Goal: Information Seeking & Learning: Learn about a topic

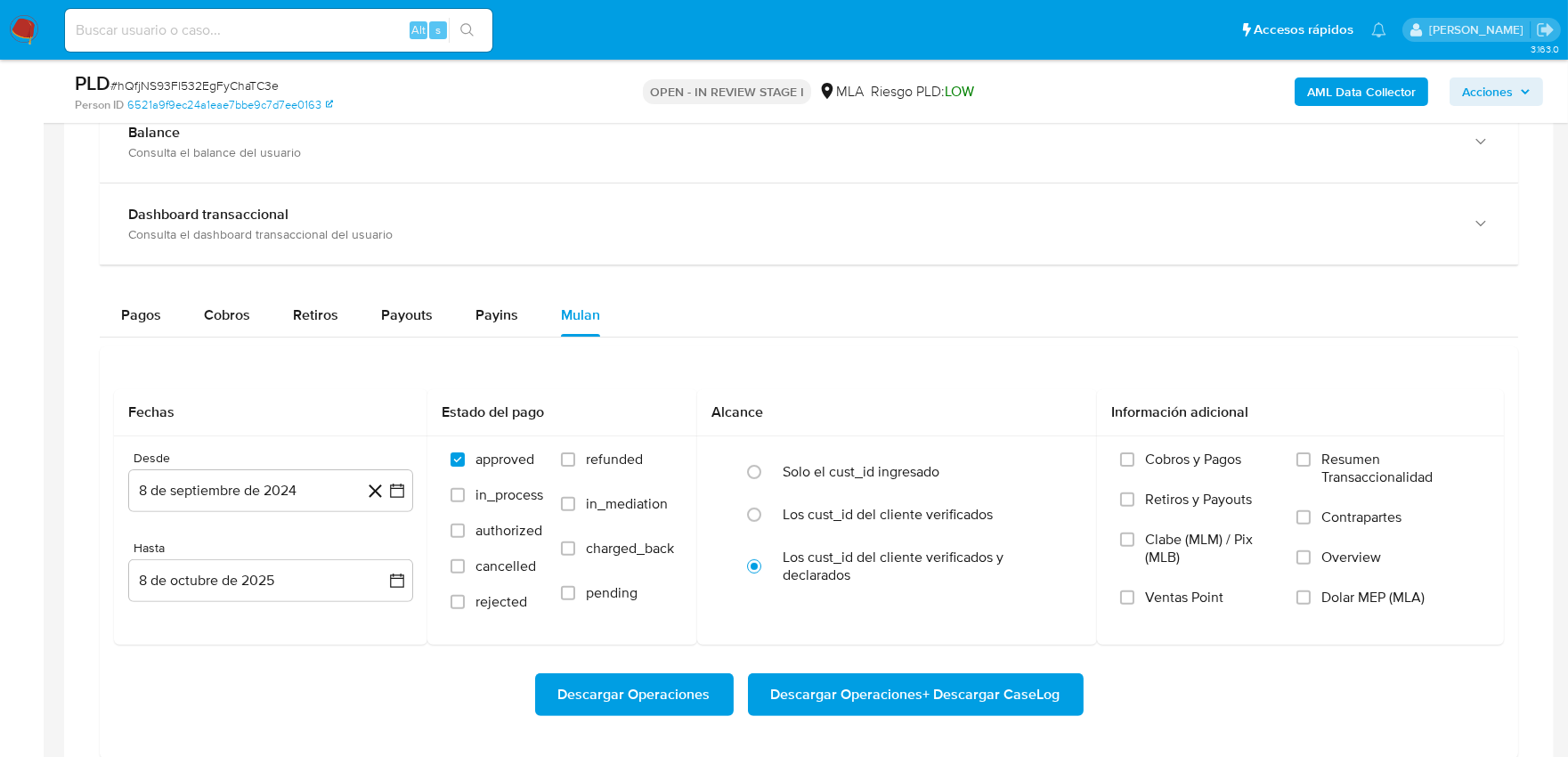
click at [358, 21] on input at bounding box center [279, 30] width 427 height 23
paste input "215332595"
type input "215332595"
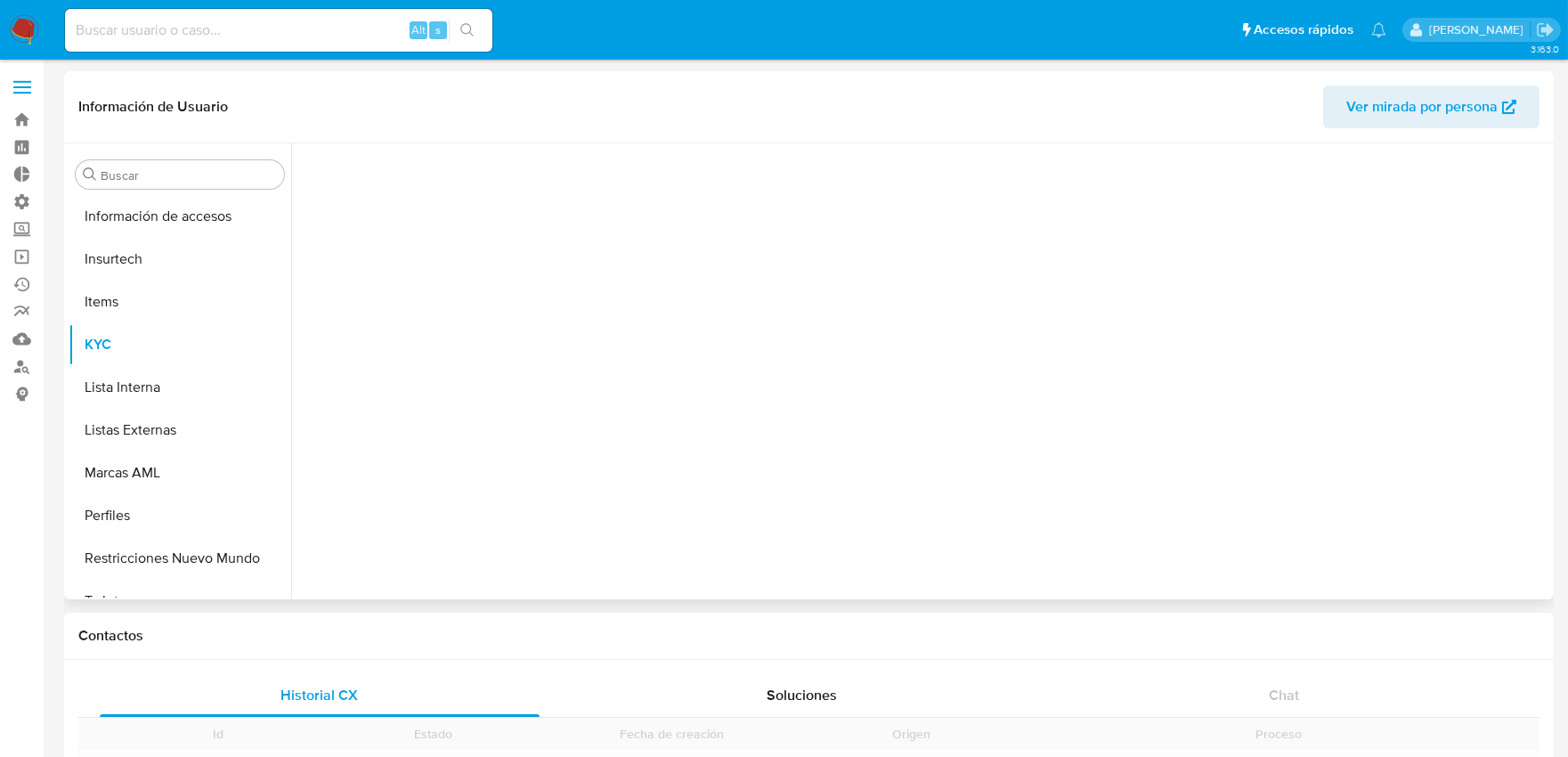
scroll to position [880, 0]
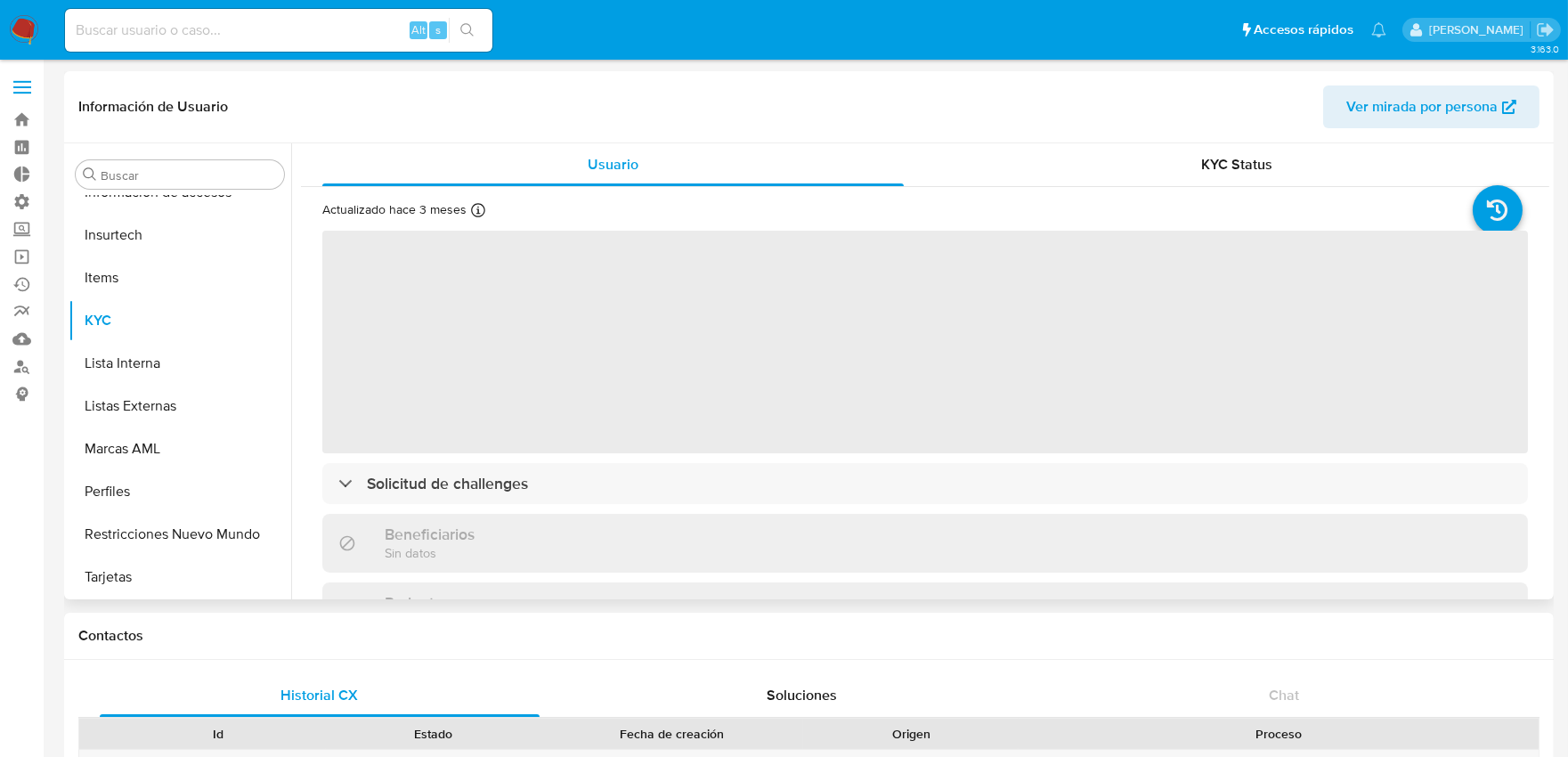
select select "10"
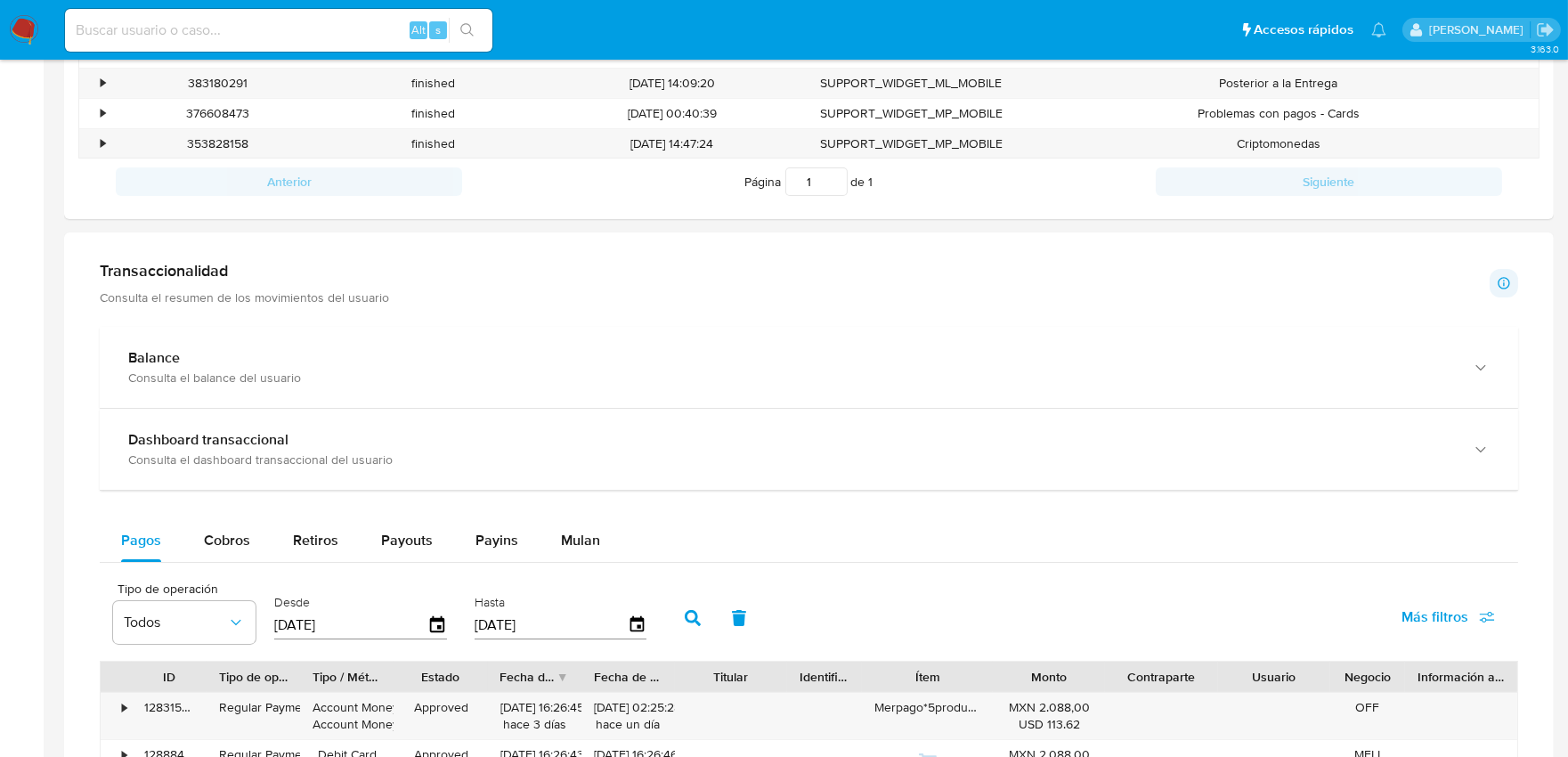
scroll to position [706, 0]
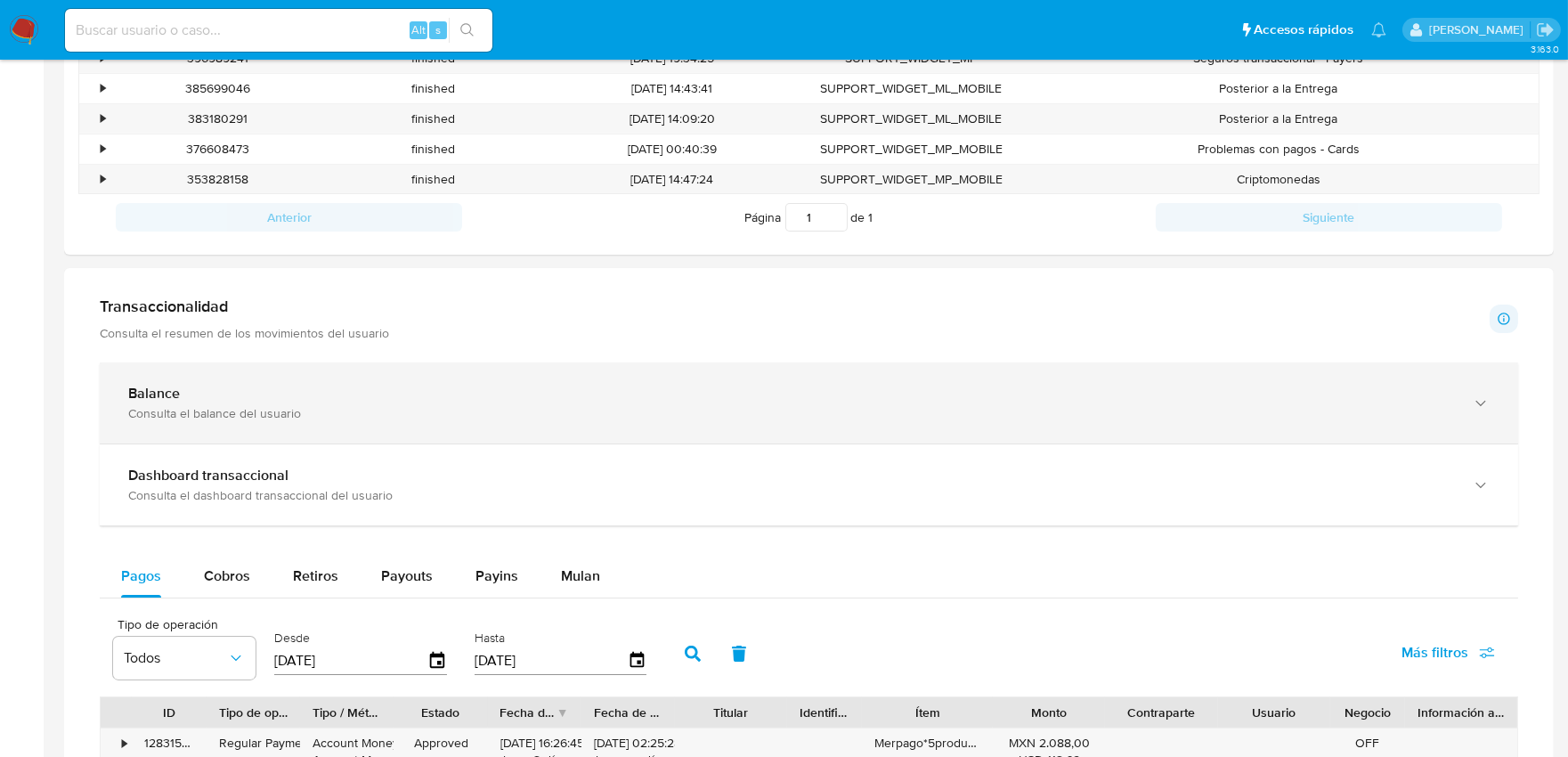
click at [308, 393] on div "Balance" at bounding box center [791, 393] width 1326 height 18
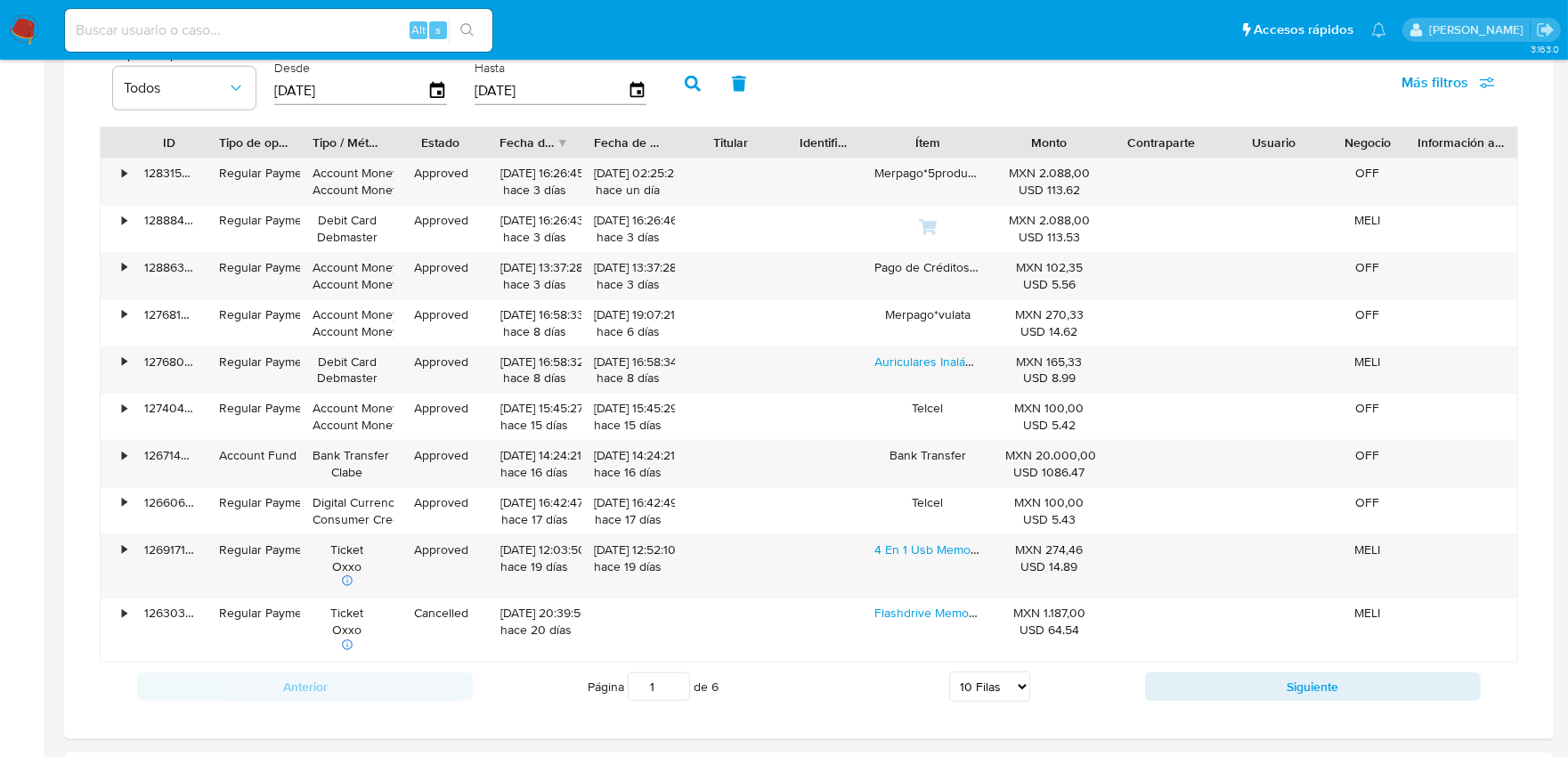
scroll to position [2091, 0]
click at [1294, 689] on button "Siguiente" at bounding box center [1313, 688] width 336 height 29
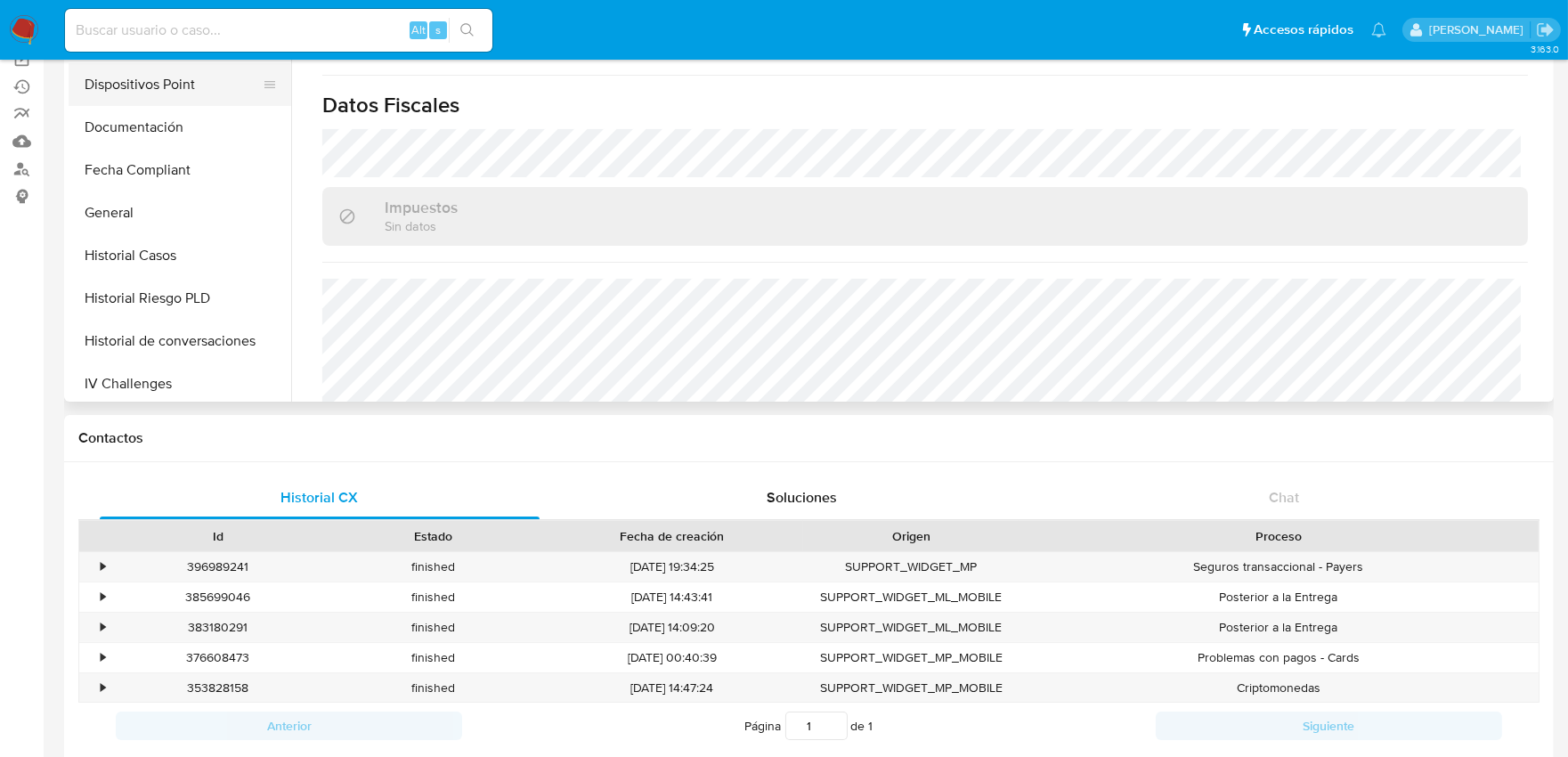
scroll to position [494, 0]
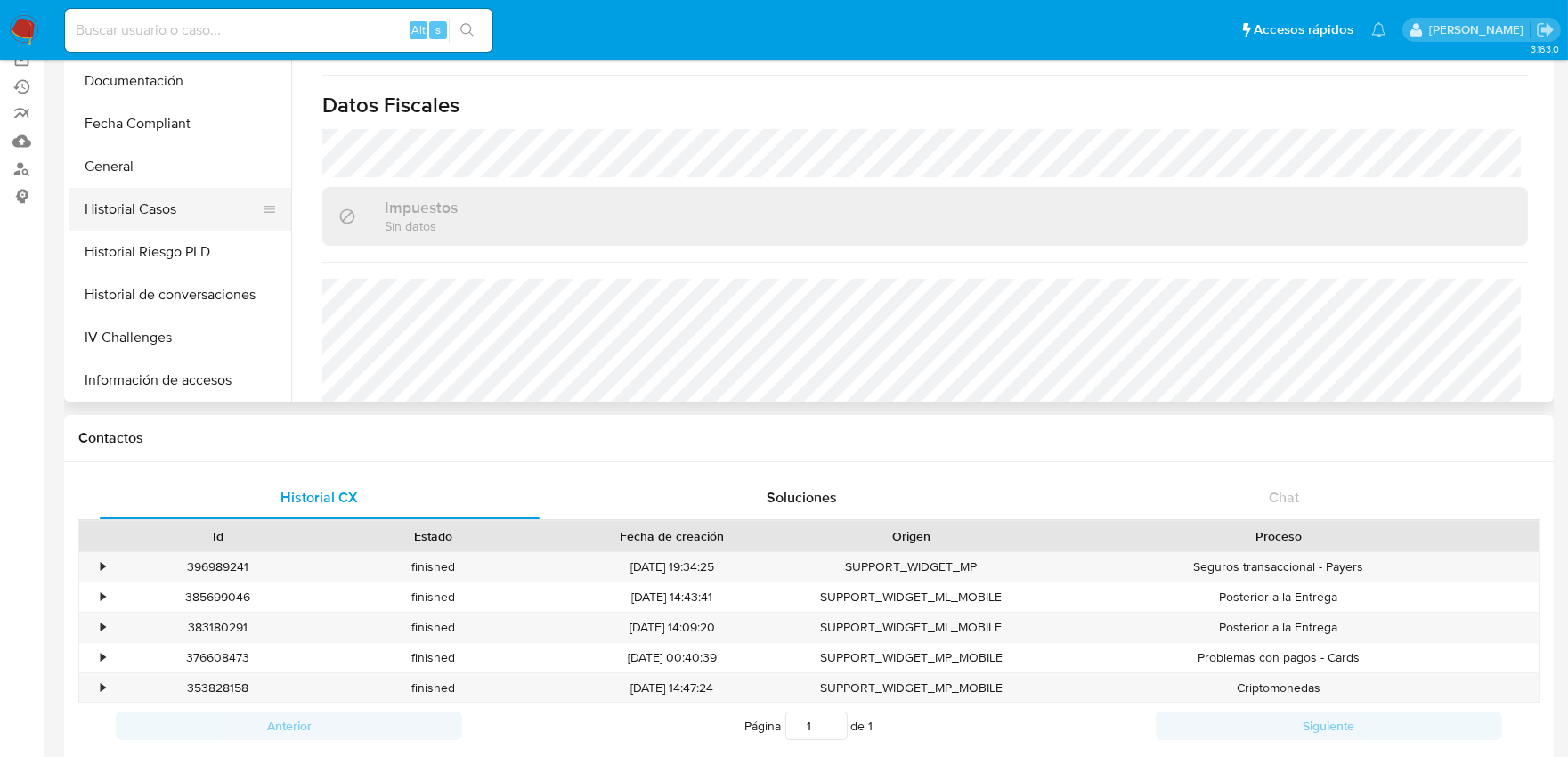
click at [156, 214] on button "Historial Casos" at bounding box center [172, 210] width 208 height 43
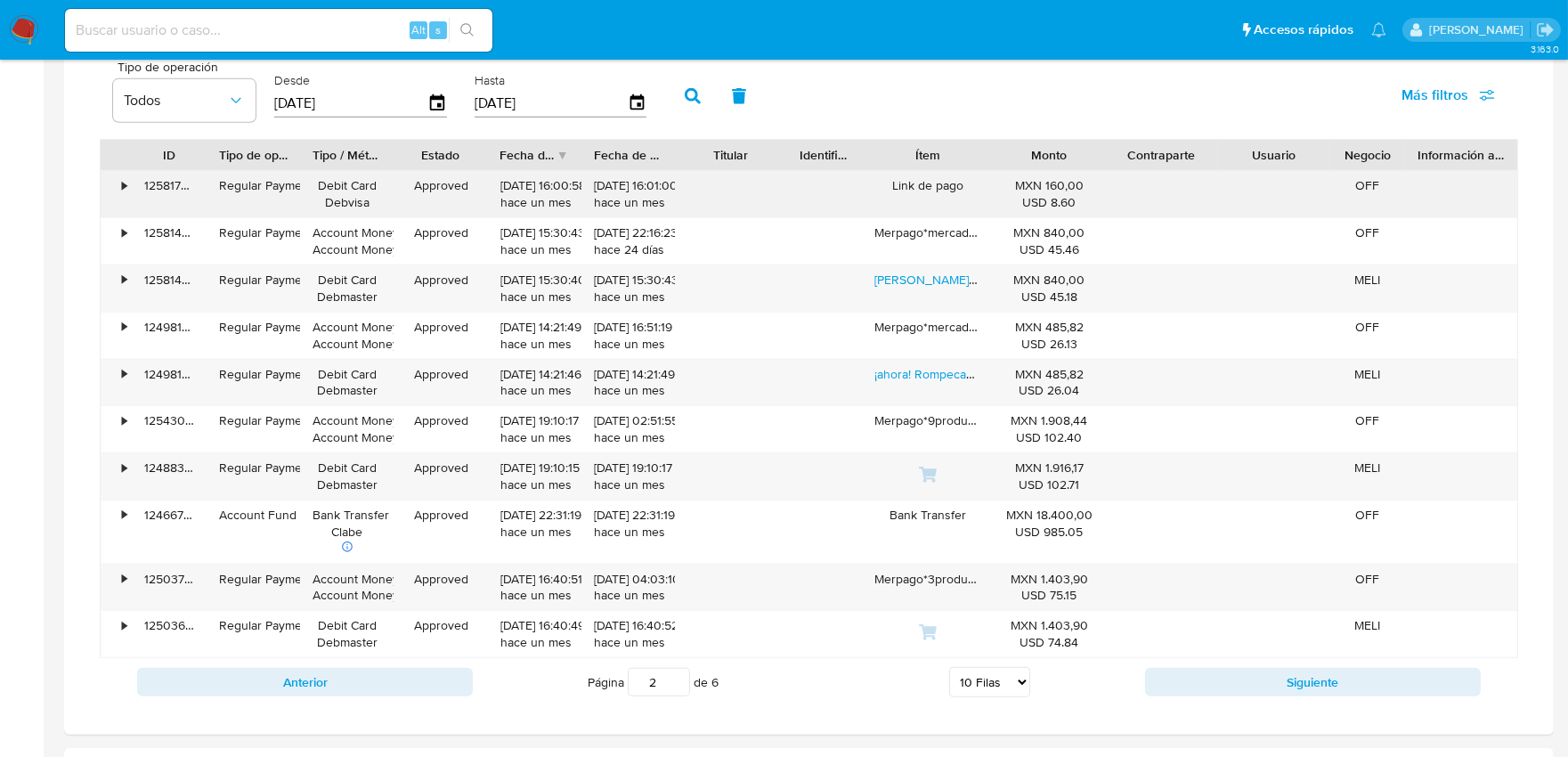
scroll to position [2077, 0]
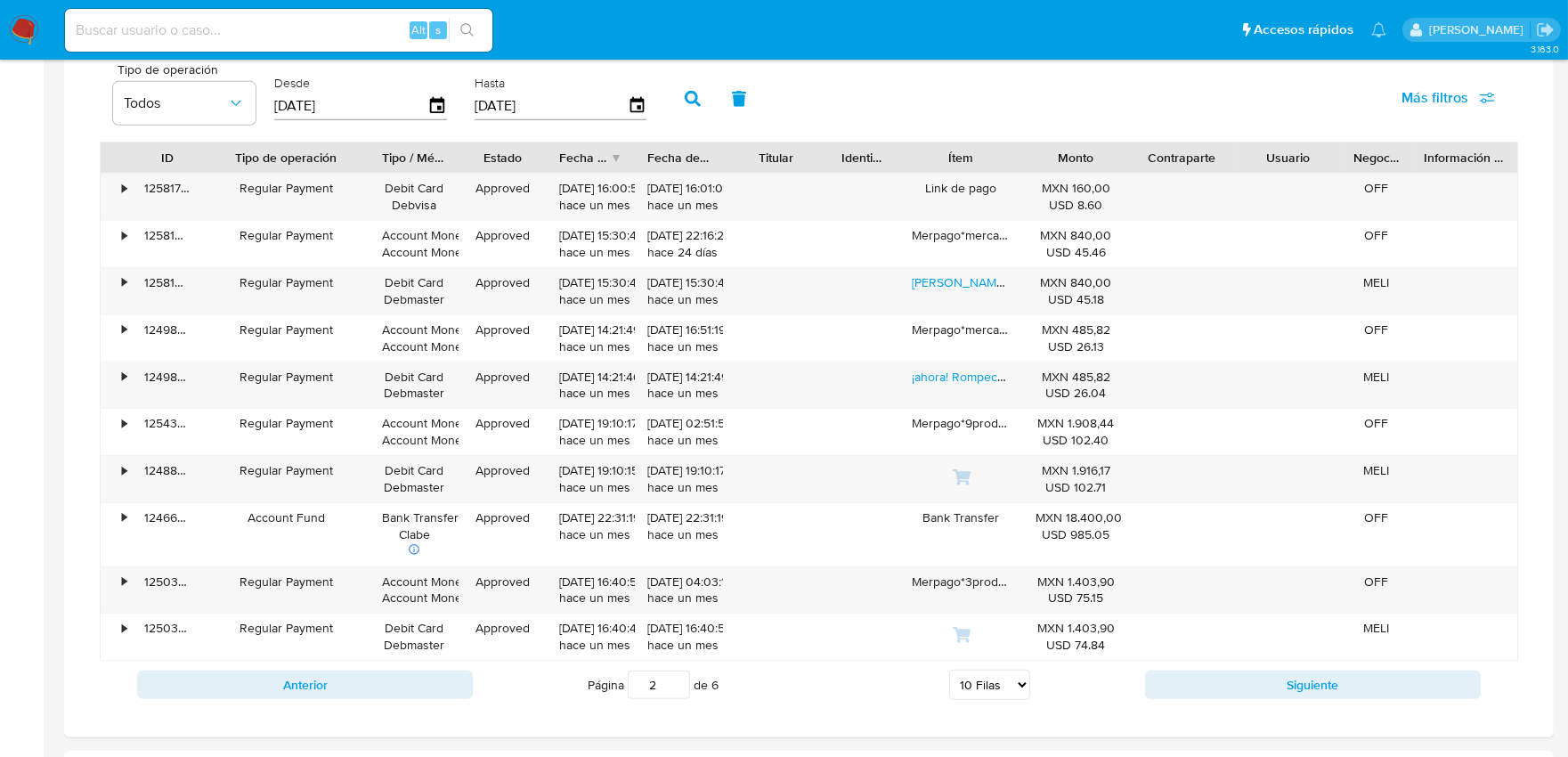
drag, startPoint x: 308, startPoint y: 158, endPoint x: 381, endPoint y: 152, distance: 73.2
click at [381, 152] on div at bounding box center [369, 158] width 32 height 30
click at [411, 689] on button "Anterior" at bounding box center [305, 684] width 336 height 29
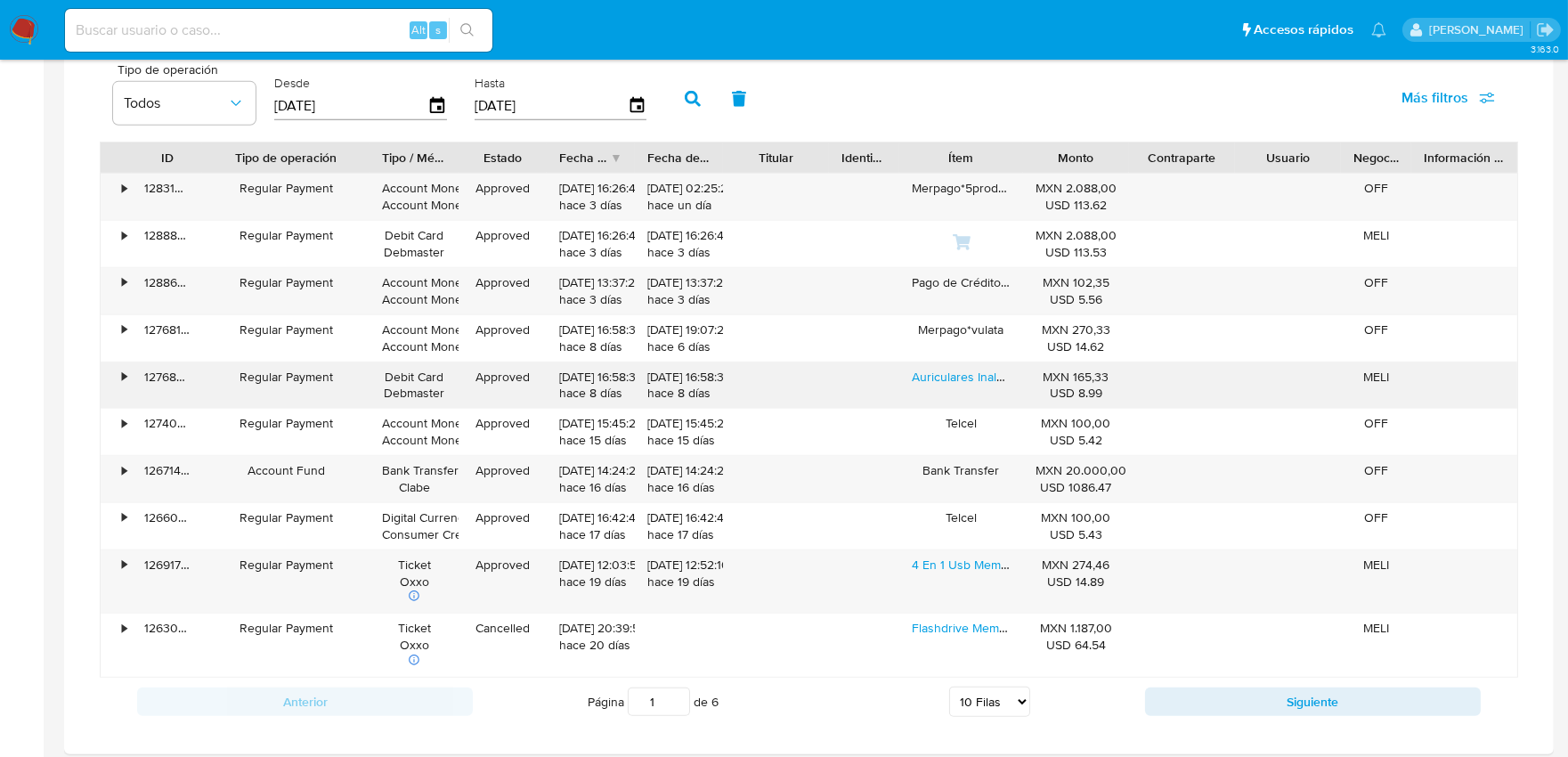
click at [128, 379] on div "•" at bounding box center [116, 386] width 31 height 47
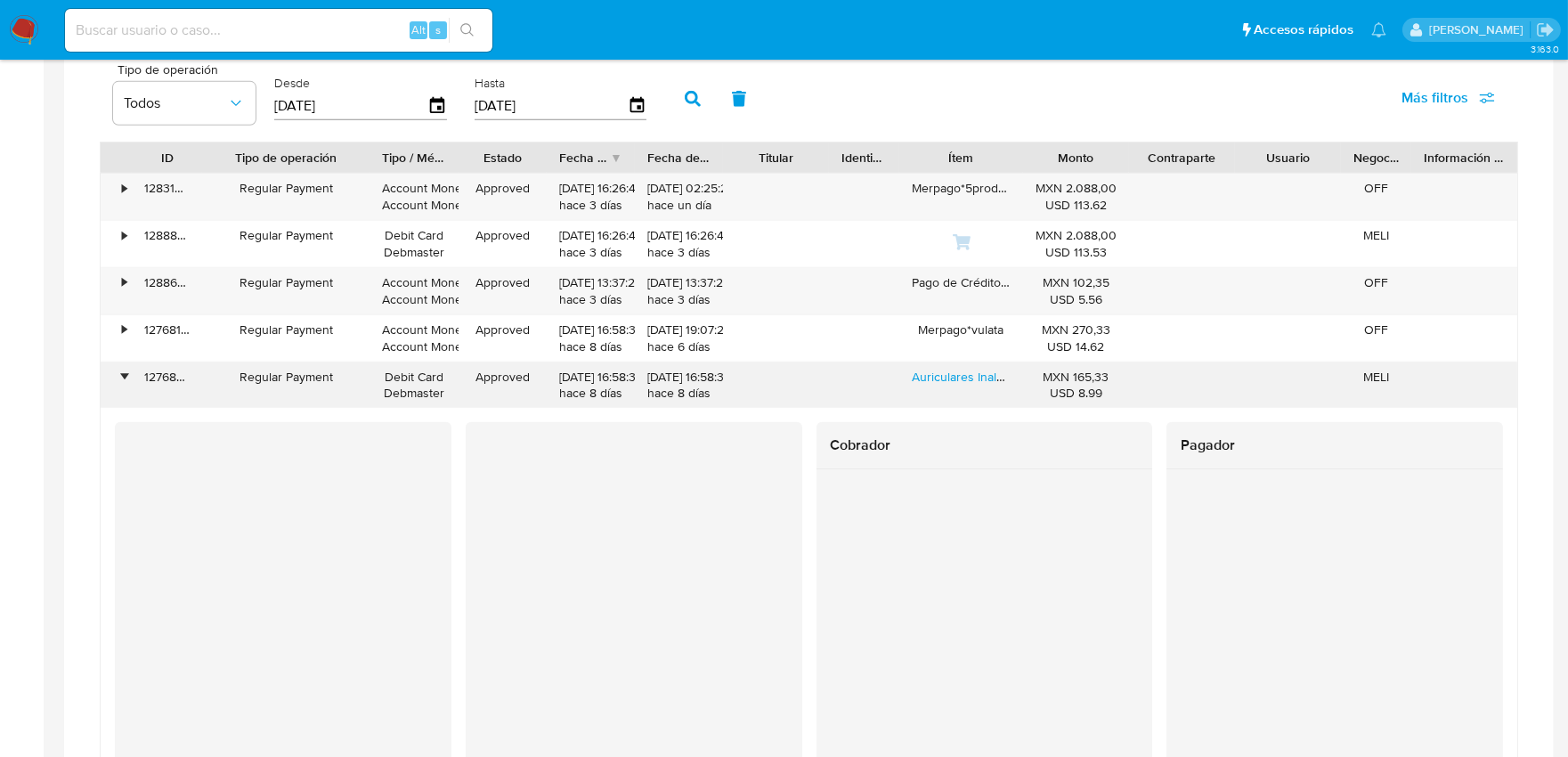
click at [127, 379] on div "•" at bounding box center [124, 377] width 5 height 17
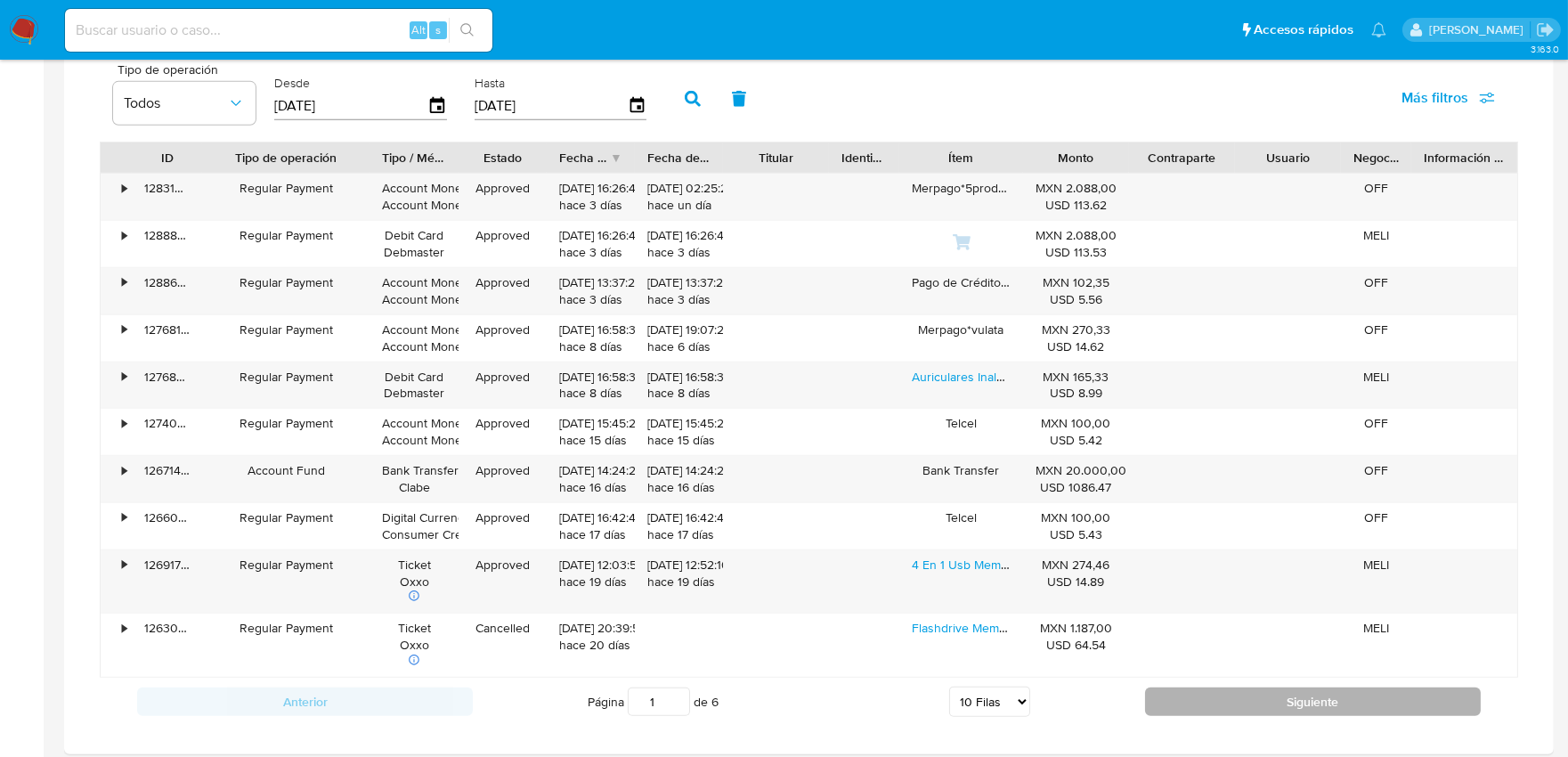
click at [1184, 700] on button "Siguiente" at bounding box center [1313, 701] width 336 height 29
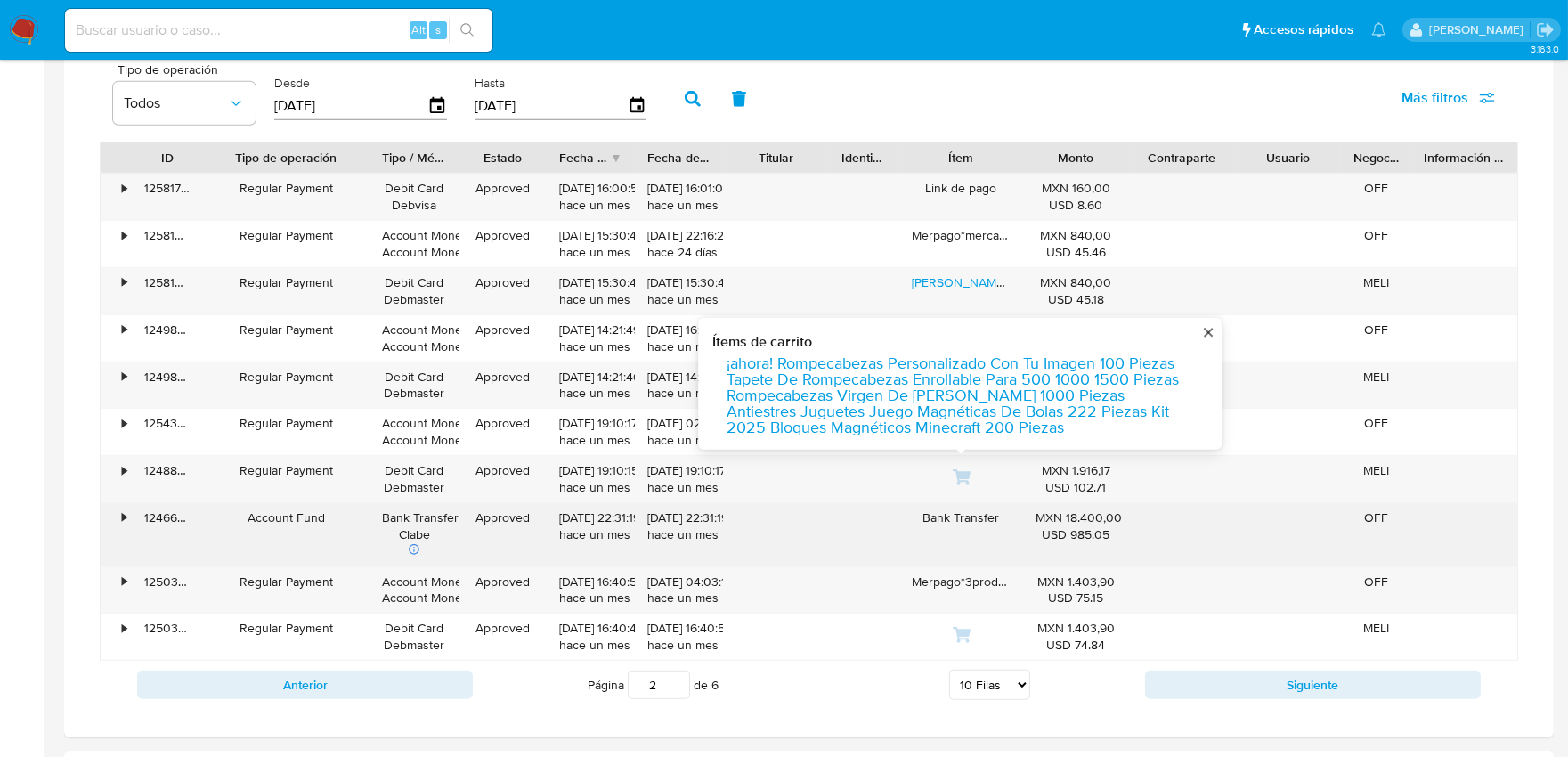
drag, startPoint x: 1184, startPoint y: 700, endPoint x: 536, endPoint y: 536, distance: 668.4
click at [555, 505] on div "ID Tipo de operación Tipo / Método Estado Fecha de creación Fecha de aprobación…" at bounding box center [808, 425] width 1418 height 567
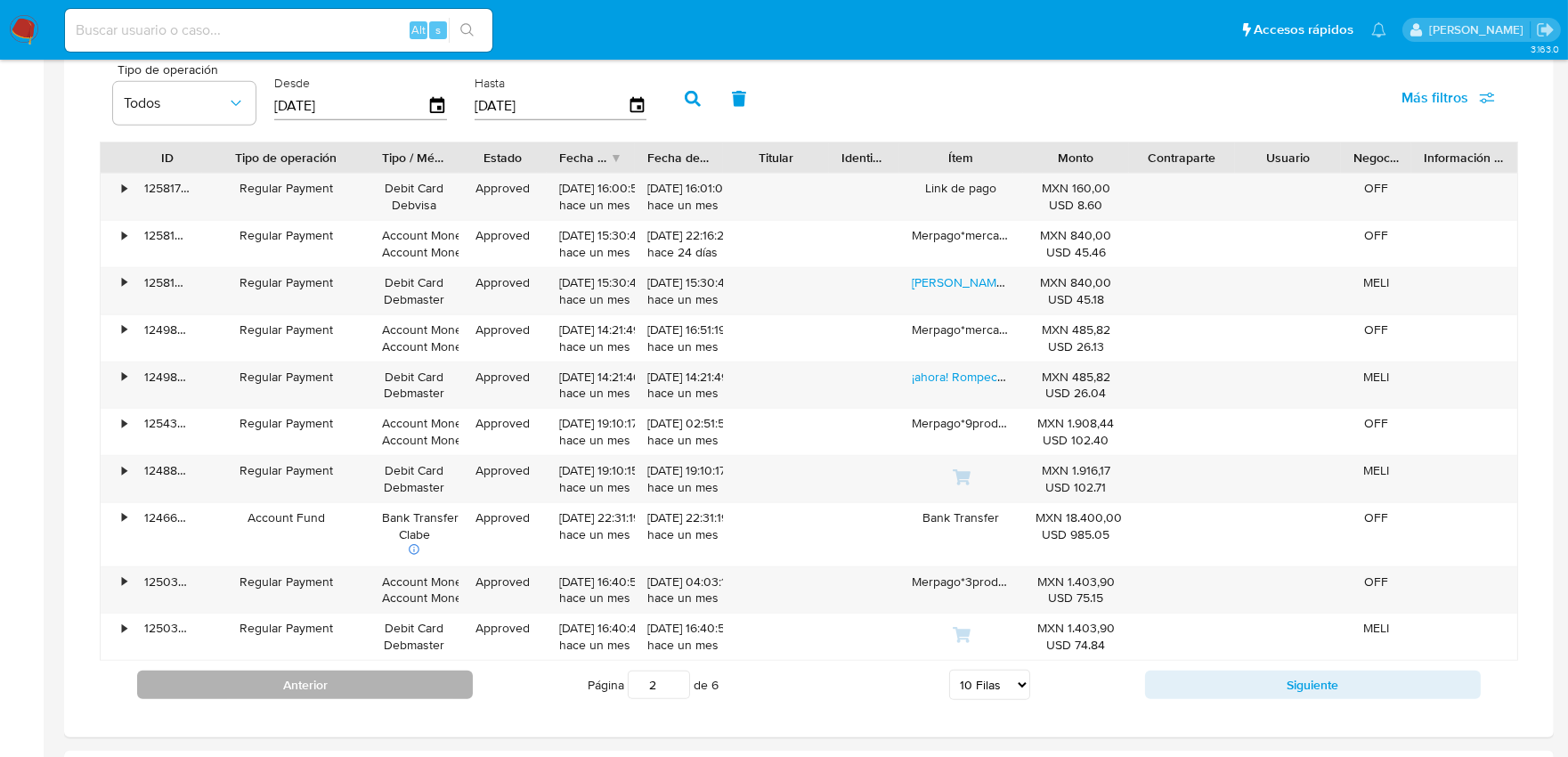
click at [378, 692] on button "Anterior" at bounding box center [305, 684] width 336 height 29
type input "1"
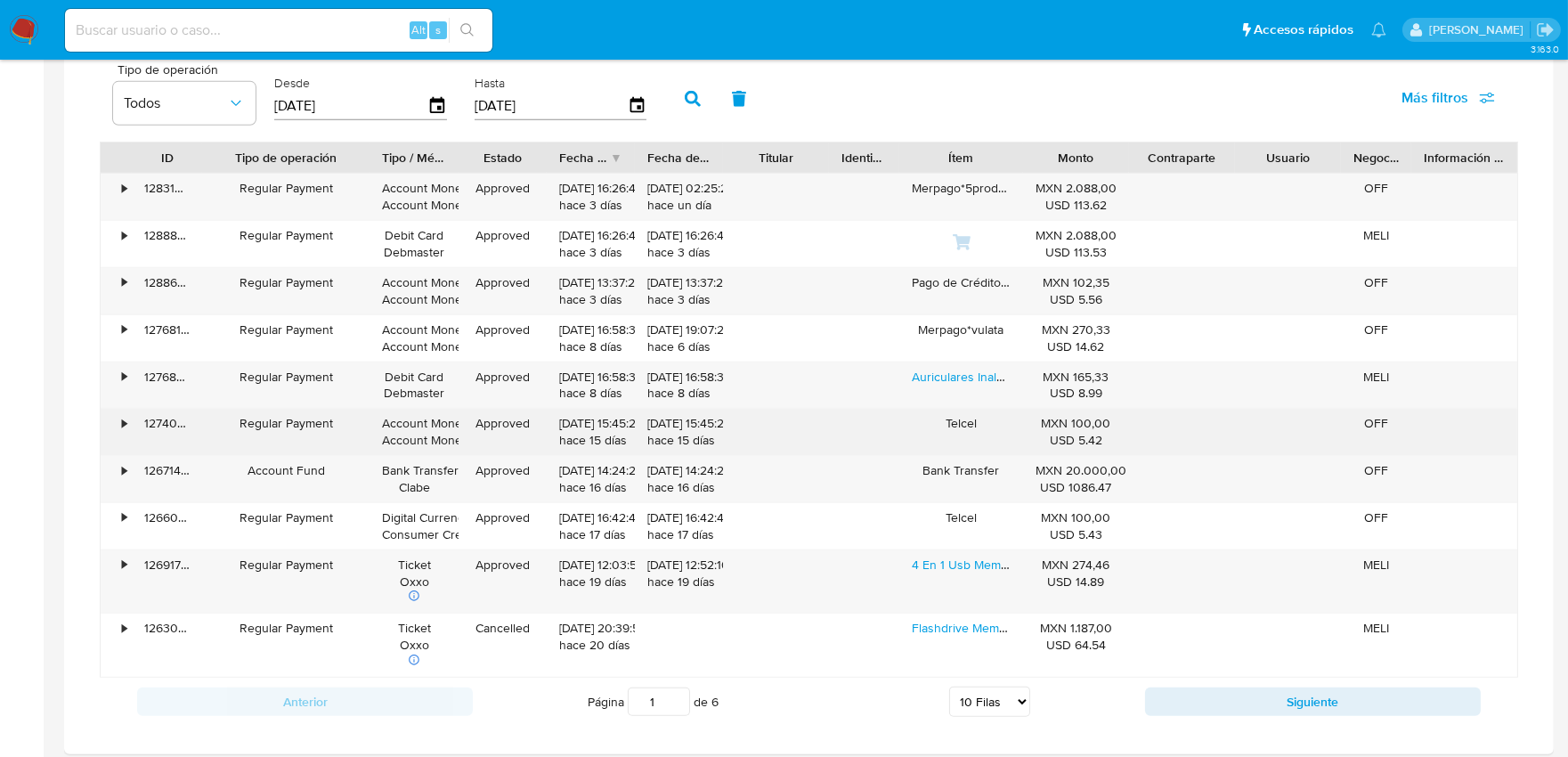
click at [123, 427] on div "•" at bounding box center [124, 423] width 5 height 17
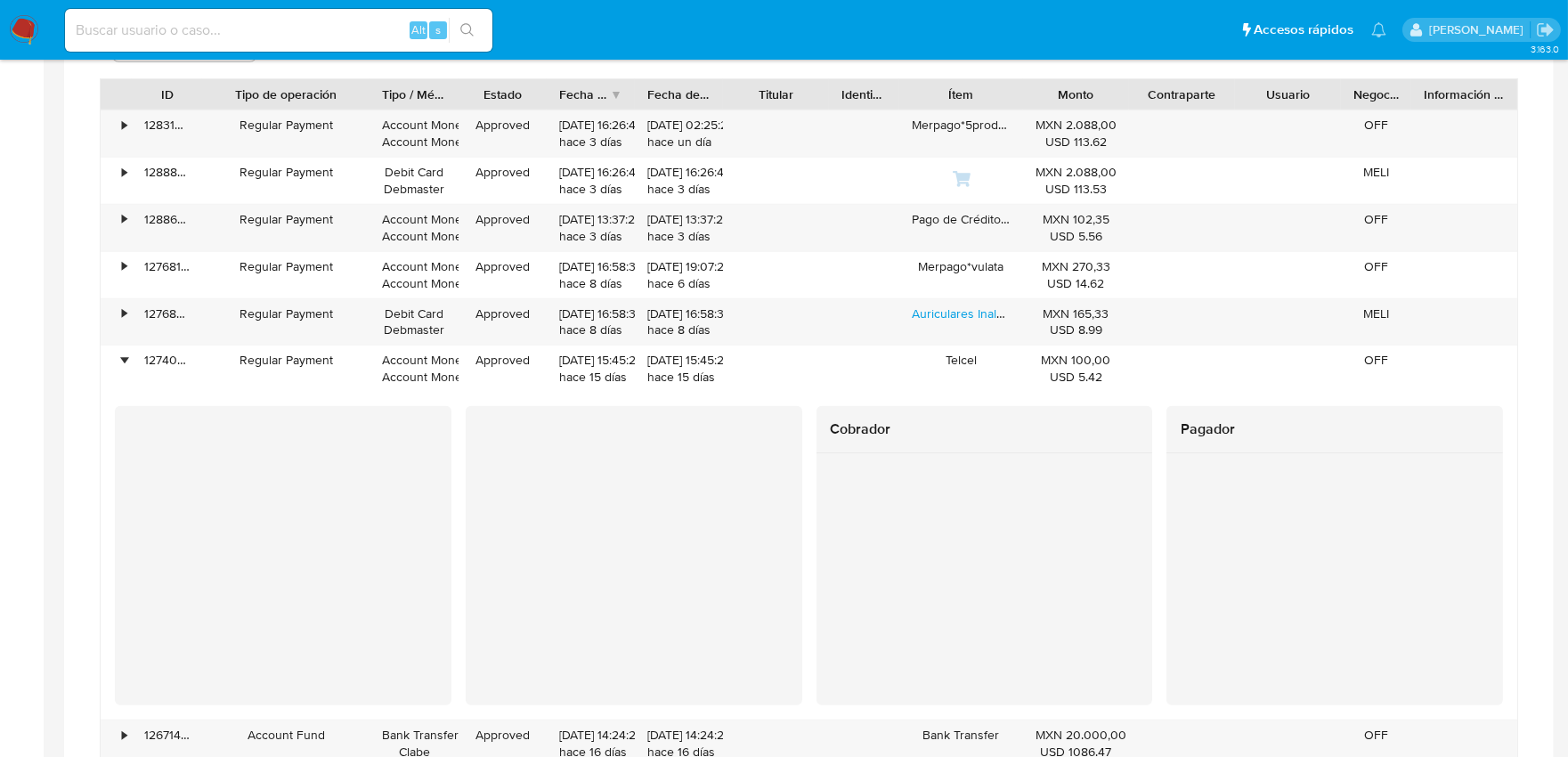
scroll to position [2275, 0]
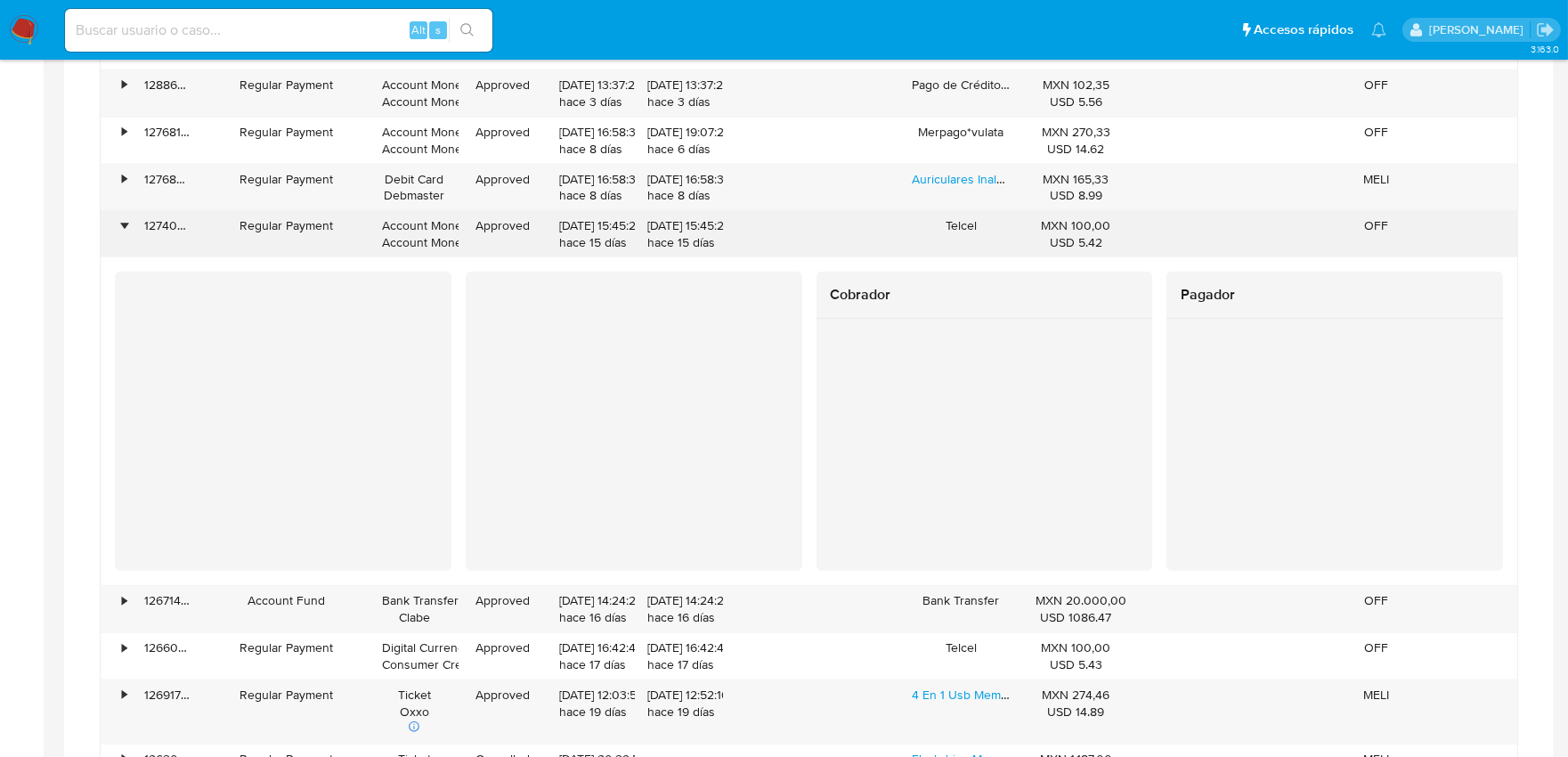
click at [126, 225] on div "•" at bounding box center [124, 226] width 5 height 17
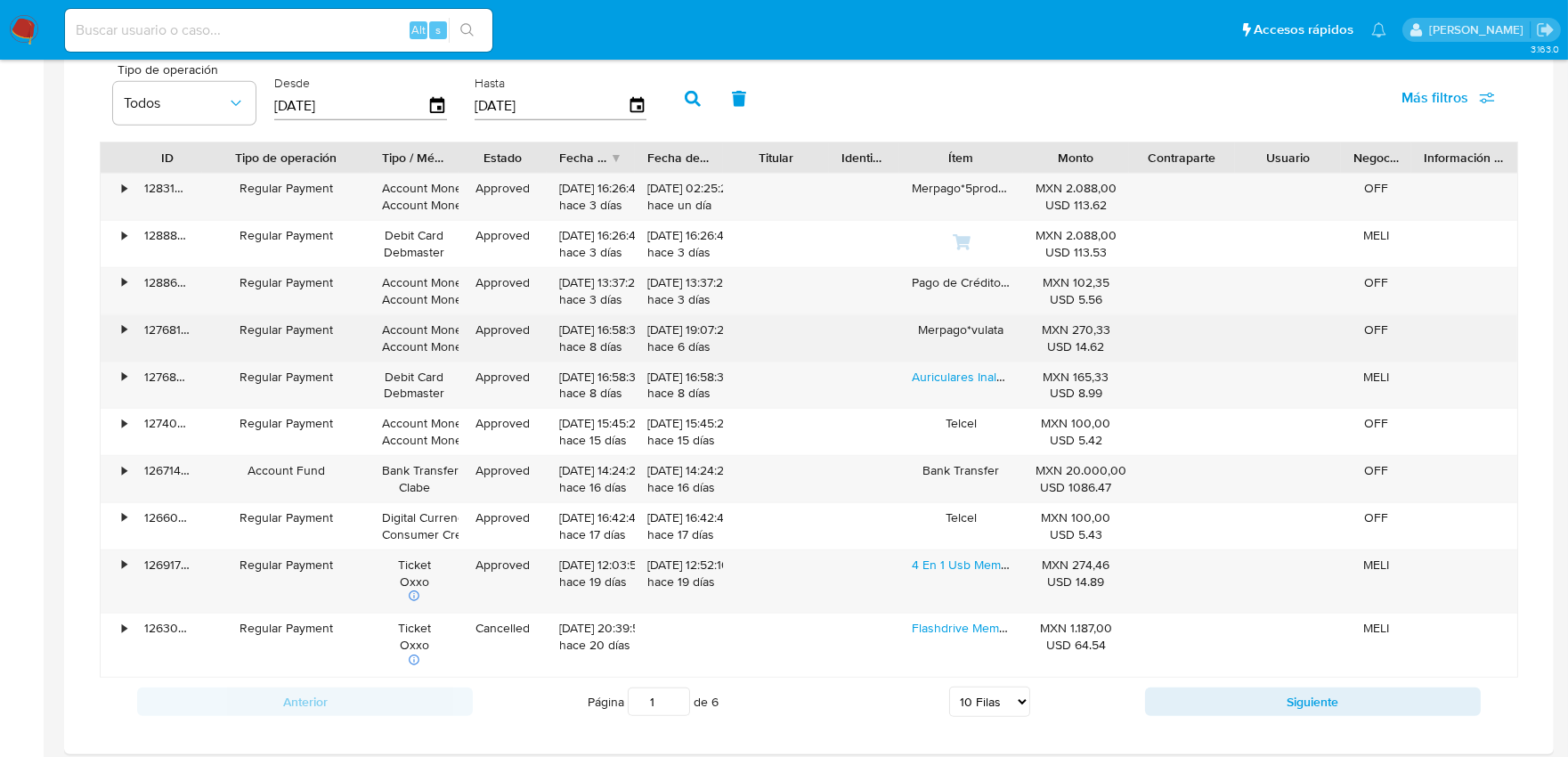
scroll to position [1978, 0]
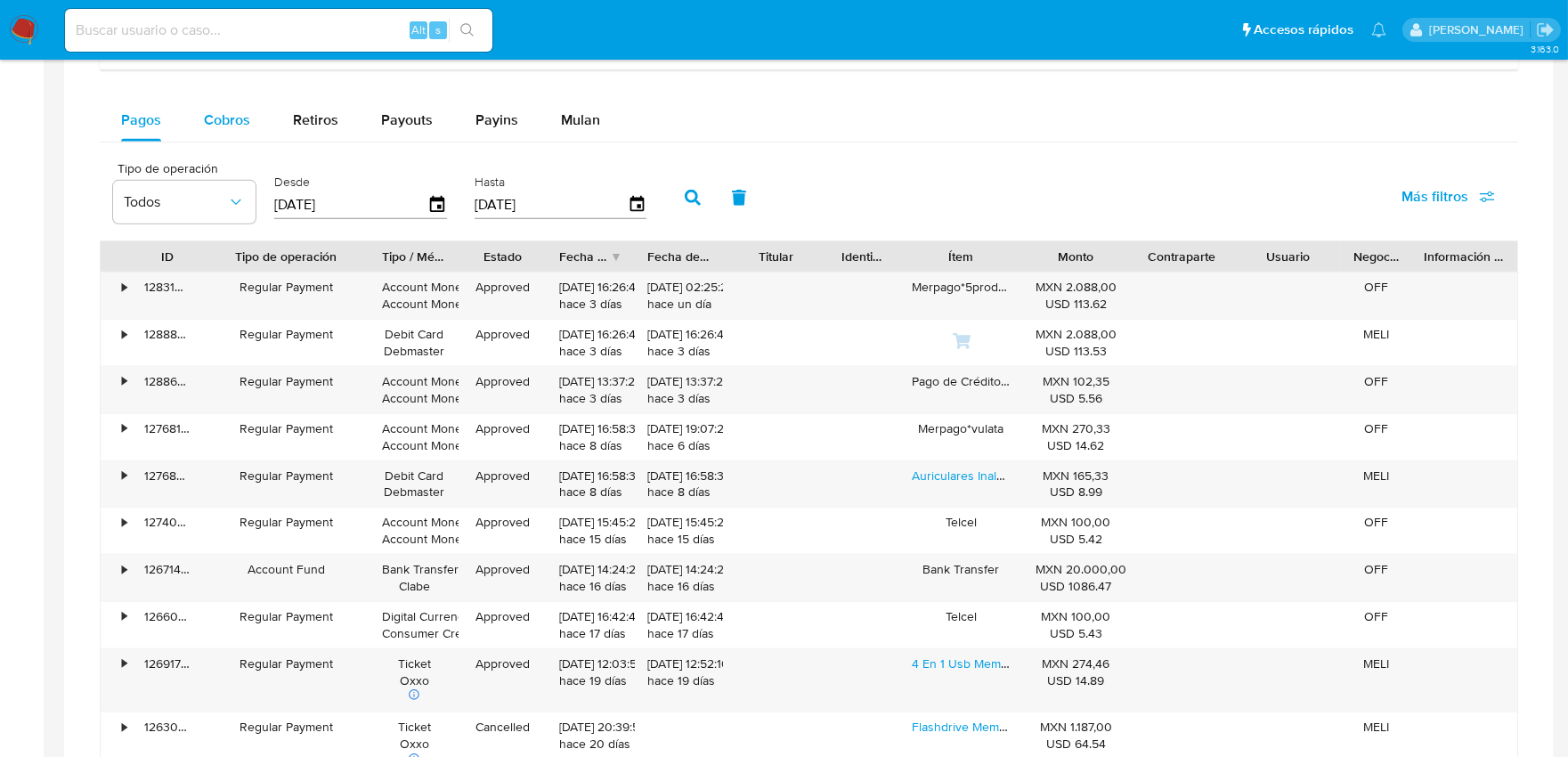
click at [211, 126] on span "Cobros" at bounding box center [227, 119] width 47 height 21
select select "10"
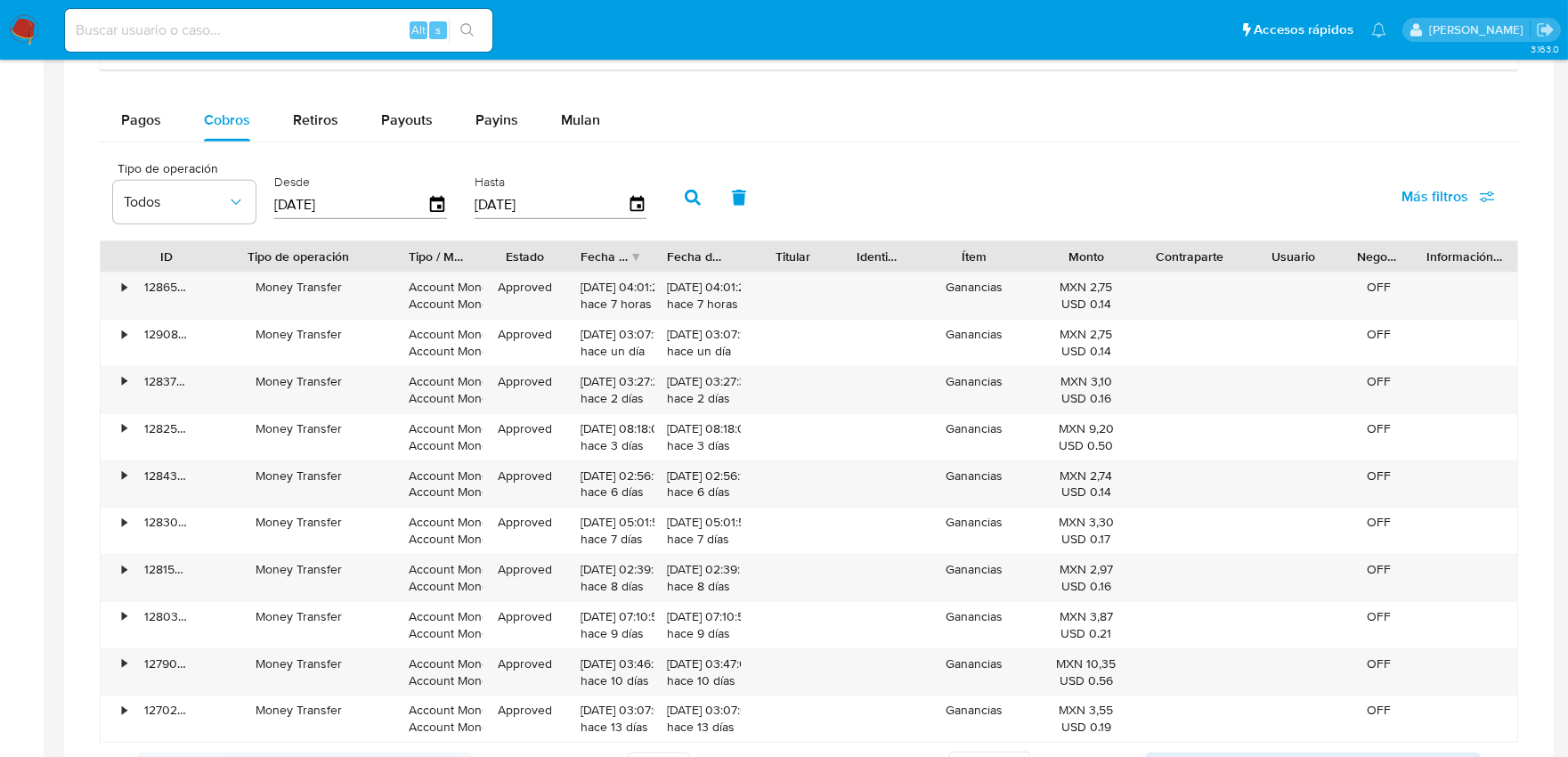
drag, startPoint x: 304, startPoint y: 256, endPoint x: 406, endPoint y: 245, distance: 102.6
click at [406, 245] on div at bounding box center [396, 256] width 32 height 30
click at [168, 129] on button "Pagos" at bounding box center [141, 120] width 83 height 43
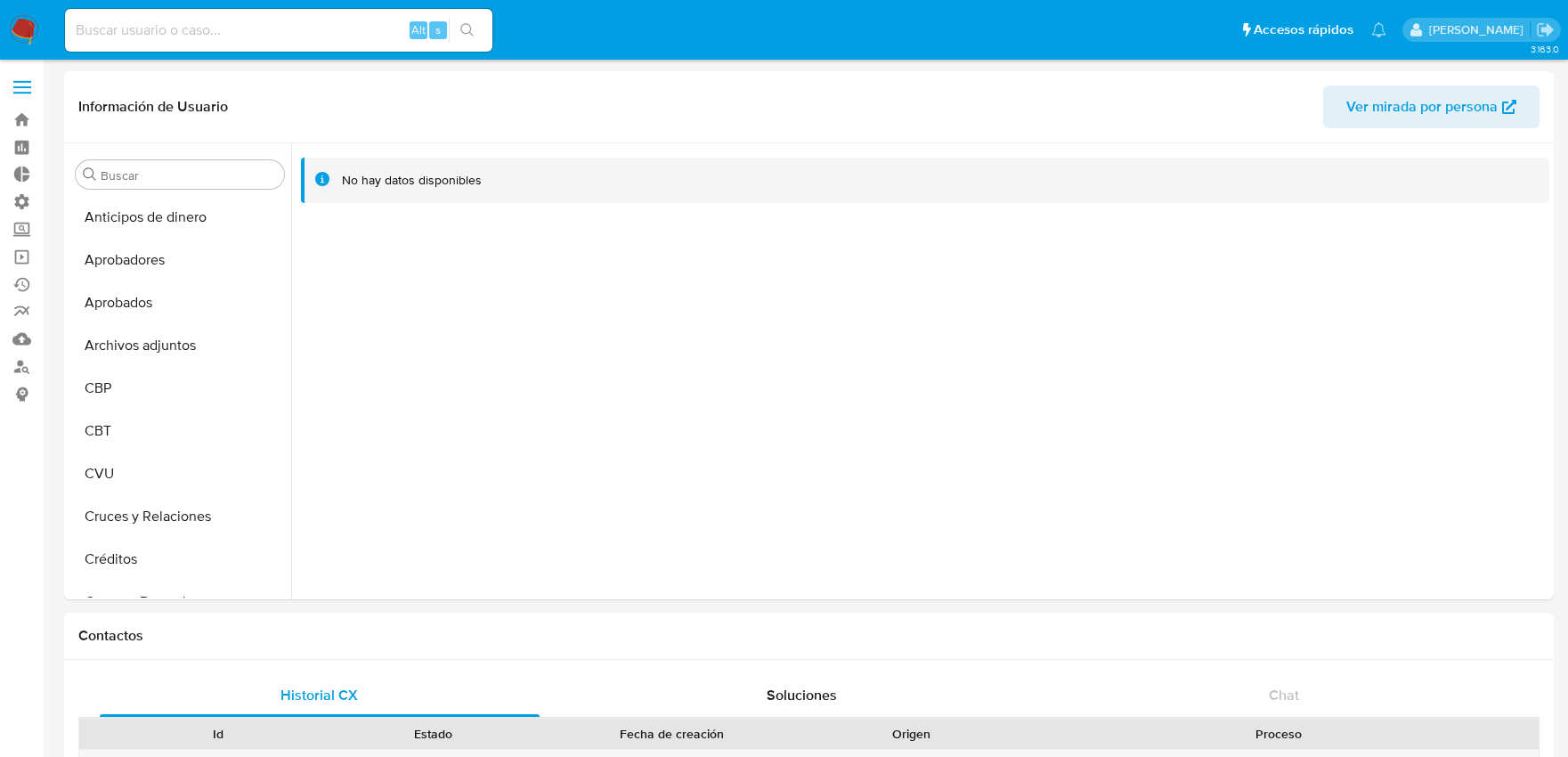
select select "10"
